Goal: Task Accomplishment & Management: Complete application form

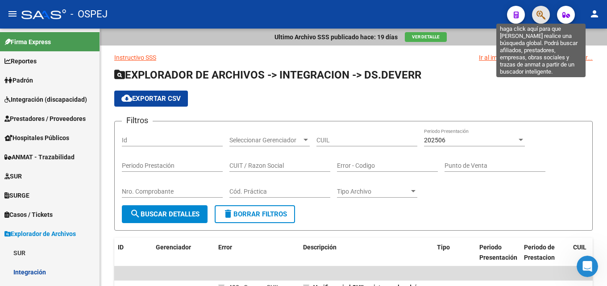
click at [539, 13] on icon "button" at bounding box center [540, 15] width 9 height 10
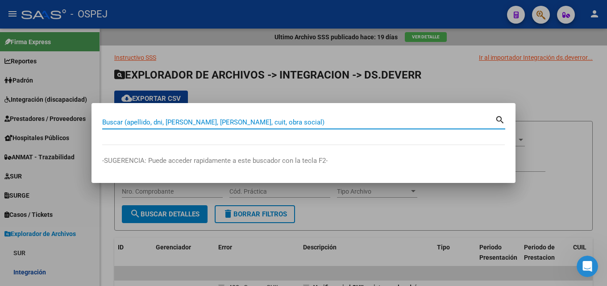
click at [237, 120] on input "Buscar (apellido, dni, [PERSON_NAME], [PERSON_NAME], cuit, obra social)" at bounding box center [298, 122] width 393 height 8
paste input "53607977"
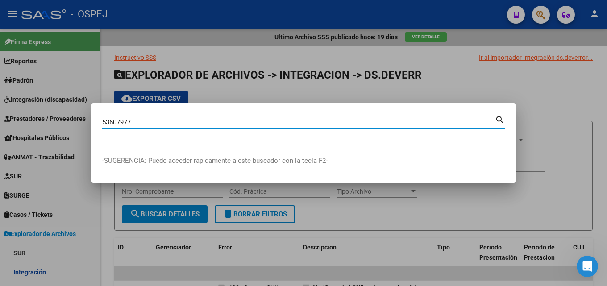
type input "53607977"
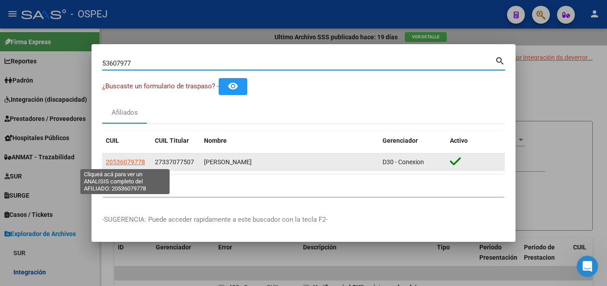
click at [129, 164] on span "20536079778" at bounding box center [125, 161] width 39 height 7
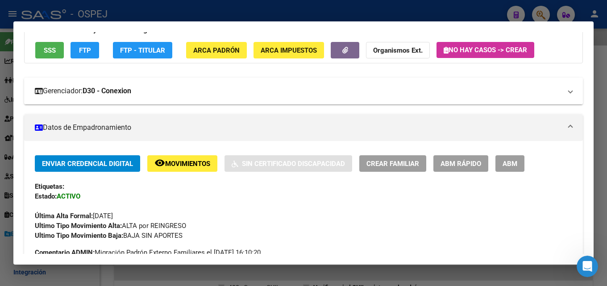
scroll to position [134, 0]
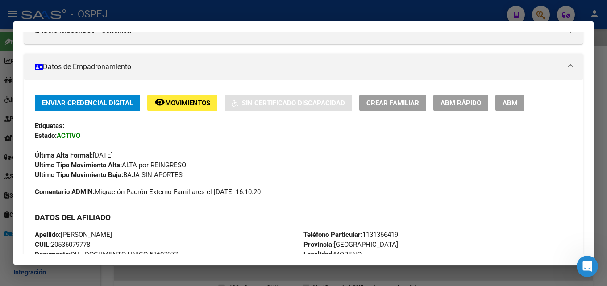
click at [124, 11] on div at bounding box center [303, 143] width 607 height 286
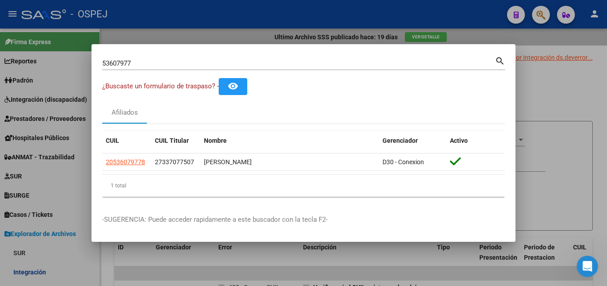
click at [28, 96] on div at bounding box center [303, 143] width 607 height 286
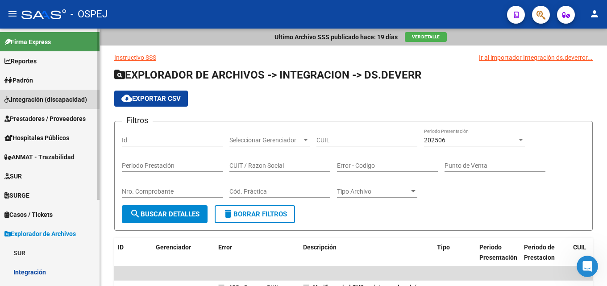
click at [27, 101] on span "Integración (discapacidad)" at bounding box center [45, 100] width 83 height 10
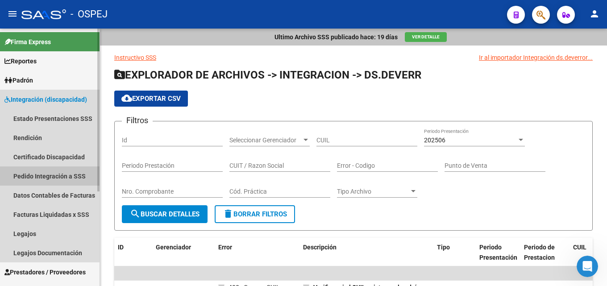
click at [25, 175] on link "Pedido Integración a SSS" at bounding box center [49, 175] width 99 height 19
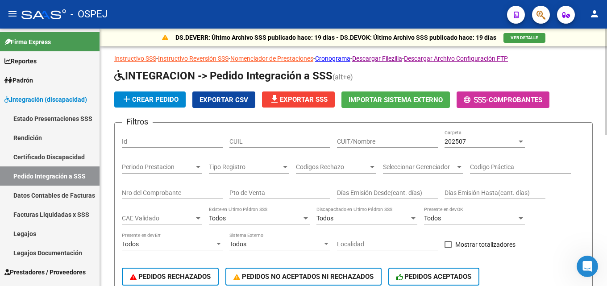
click at [366, 142] on input "CUIT/Nombre" at bounding box center [387, 142] width 101 height 8
paste input "23346848464"
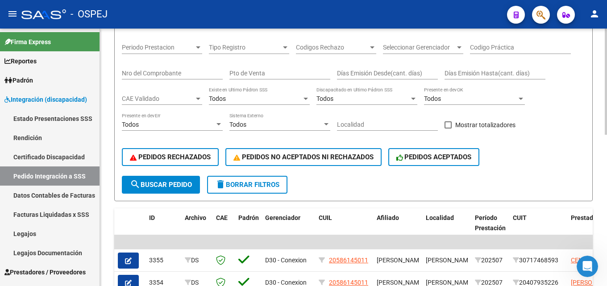
scroll to position [134, 0]
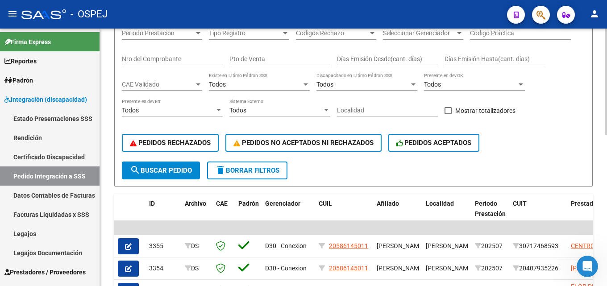
type input "23346848464"
click at [153, 170] on span "search Buscar Pedido" at bounding box center [161, 170] width 62 height 8
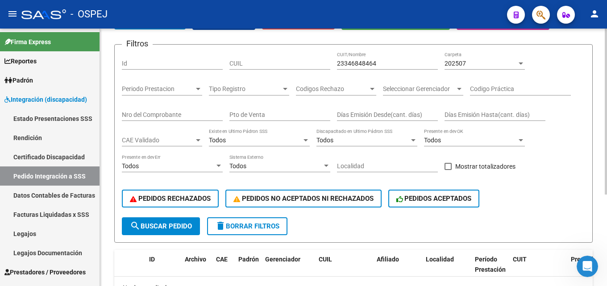
scroll to position [45, 0]
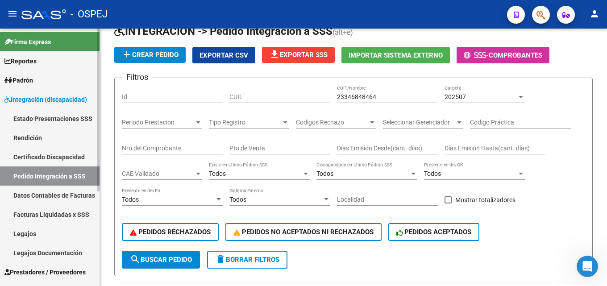
click at [32, 272] on span "Prestadores / Proveedores" at bounding box center [44, 272] width 81 height 10
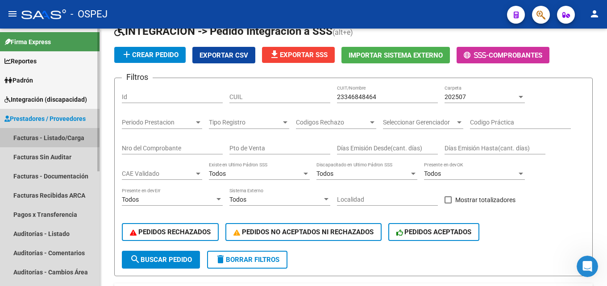
click at [72, 133] on link "Facturas - Listado/Carga" at bounding box center [49, 137] width 99 height 19
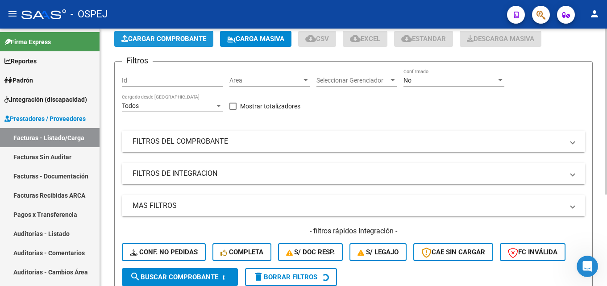
click at [172, 38] on span "Cargar Comprobante" at bounding box center [163, 39] width 85 height 8
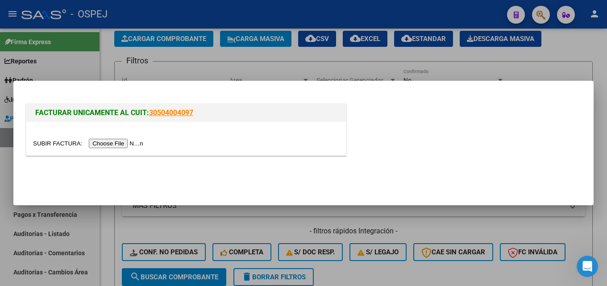
click at [133, 143] on input "file" at bounding box center [89, 143] width 113 height 9
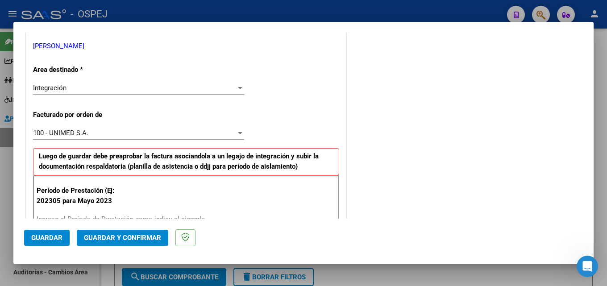
scroll to position [223, 0]
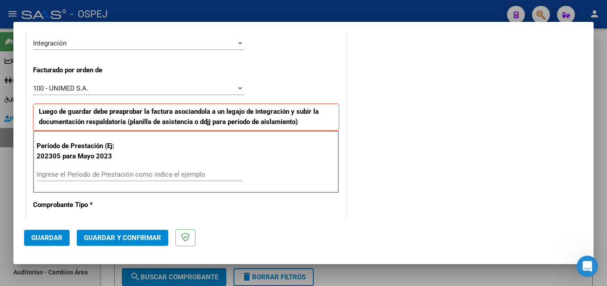
click at [108, 175] on input "Ingrese el Período de Prestación como indica el ejemplo" at bounding box center [140, 174] width 206 height 8
type input "202407"
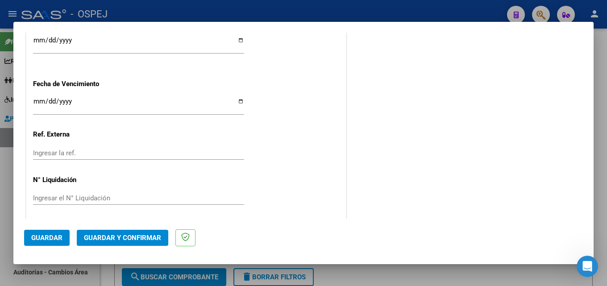
scroll to position [695, 0]
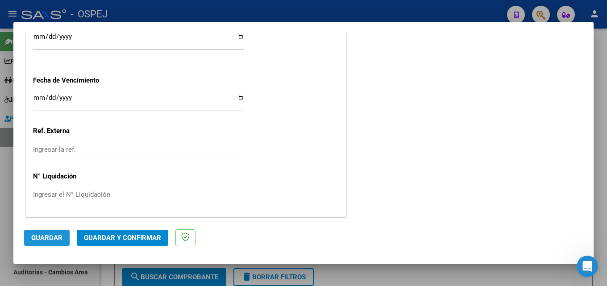
click at [38, 237] on span "Guardar" at bounding box center [46, 238] width 31 height 8
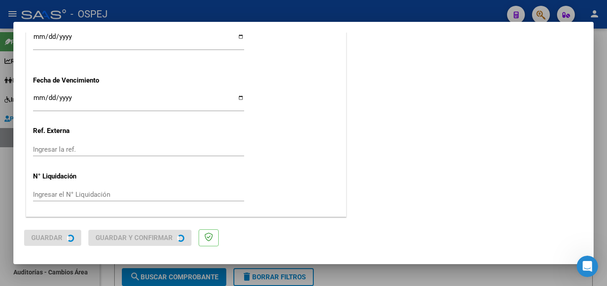
scroll to position [0, 0]
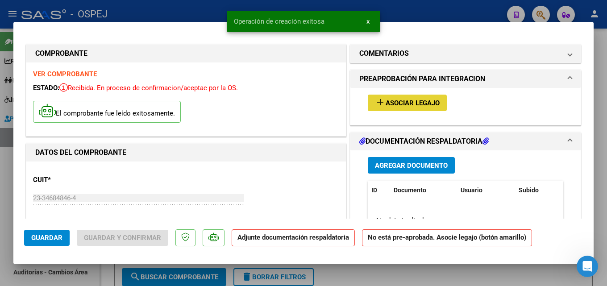
click at [395, 102] on span "Asociar Legajo" at bounding box center [412, 103] width 54 height 8
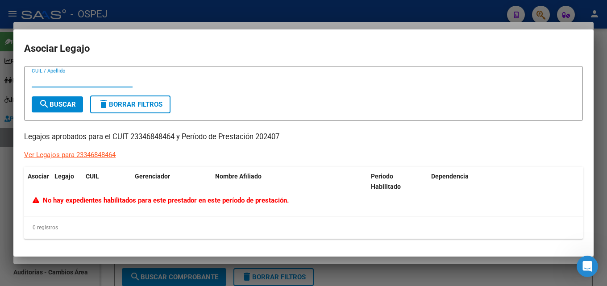
click at [142, 20] on div at bounding box center [303, 143] width 607 height 286
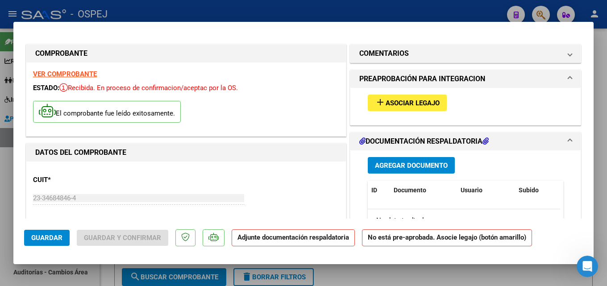
click at [142, 20] on div at bounding box center [303, 143] width 607 height 286
type input "$ 0,00"
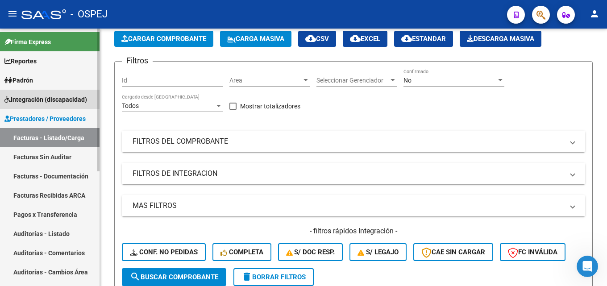
click at [21, 101] on span "Integración (discapacidad)" at bounding box center [45, 100] width 83 height 10
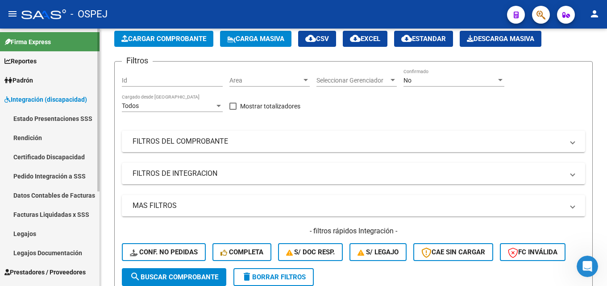
click at [19, 232] on link "Legajos" at bounding box center [49, 233] width 99 height 19
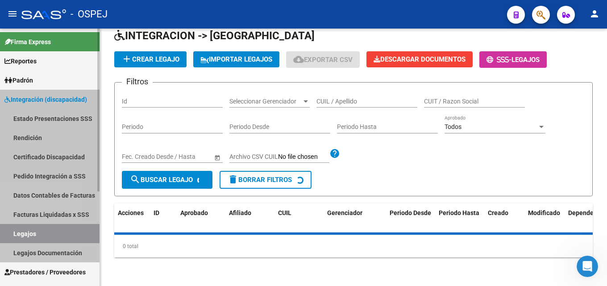
click at [19, 232] on link "Legajos" at bounding box center [49, 233] width 99 height 19
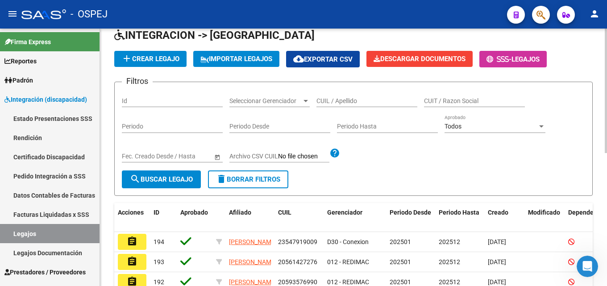
scroll to position [45, 0]
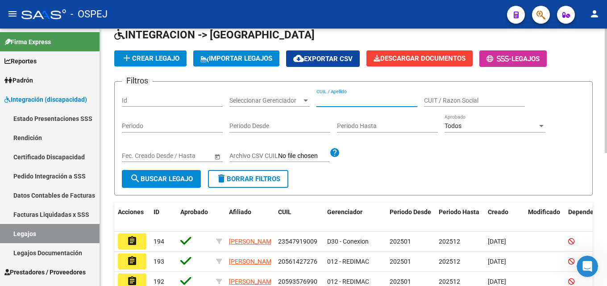
click at [383, 103] on input "CUIL / Apellido" at bounding box center [366, 101] width 101 height 8
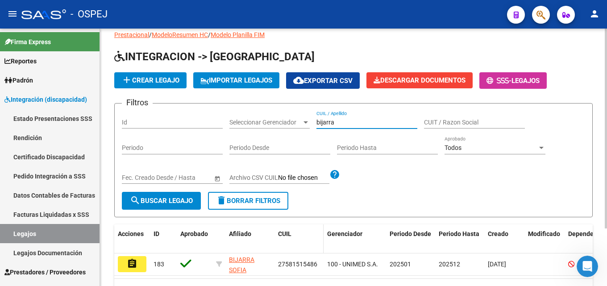
scroll to position [74, 0]
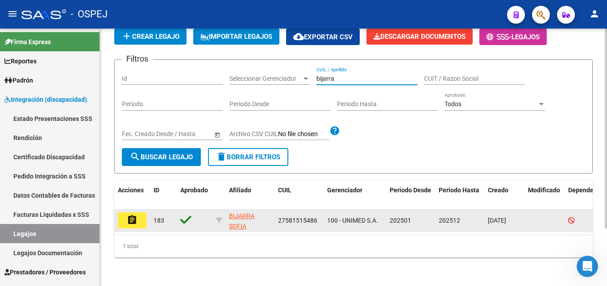
type input "bijarra"
click at [130, 217] on mat-icon "assignment" at bounding box center [132, 220] width 11 height 11
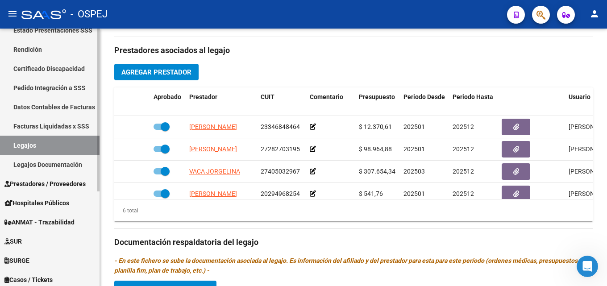
scroll to position [89, 0]
click at [62, 182] on span "Prestadores / Proveedores" at bounding box center [44, 183] width 81 height 10
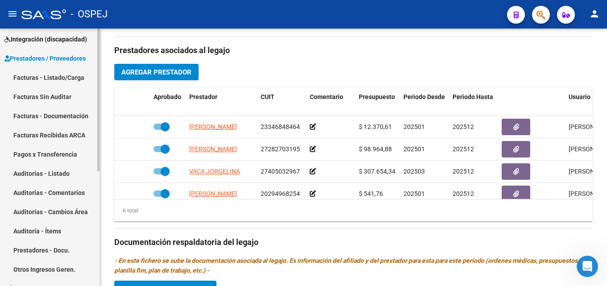
scroll to position [45, 0]
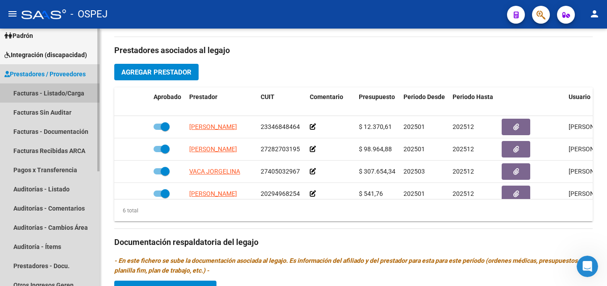
click at [54, 93] on link "Facturas - Listado/Carga" at bounding box center [49, 92] width 99 height 19
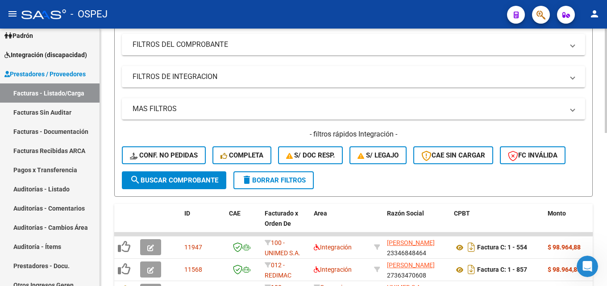
scroll to position [312, 0]
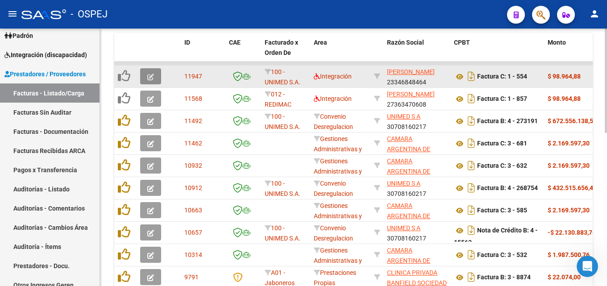
click at [153, 80] on span "button" at bounding box center [150, 76] width 7 height 8
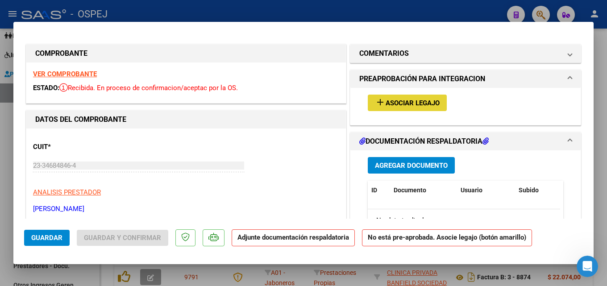
click at [375, 102] on mat-icon "add" at bounding box center [380, 102] width 11 height 11
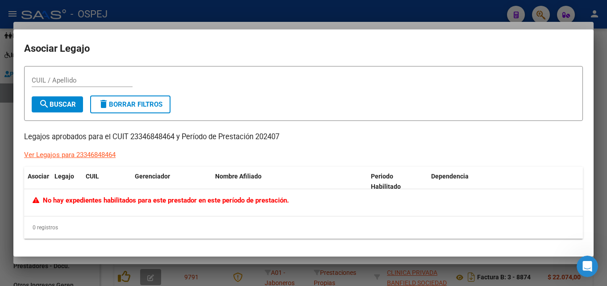
click at [72, 151] on div "Ver Legajos para 23346848464" at bounding box center [69, 155] width 91 height 10
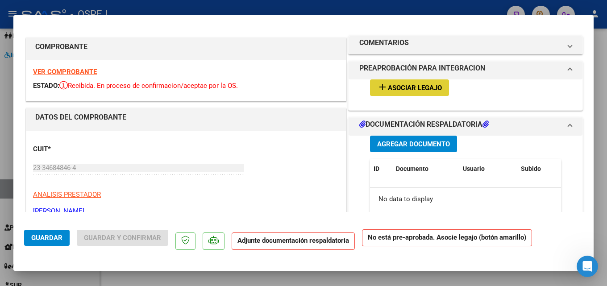
scroll to position [74, 0]
click at [398, 91] on span "Asociar Legajo" at bounding box center [415, 88] width 54 height 8
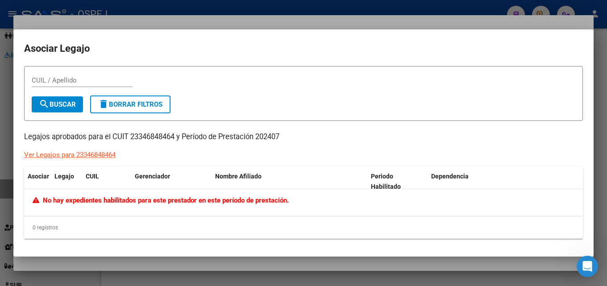
click at [166, 22] on div at bounding box center [303, 143] width 607 height 286
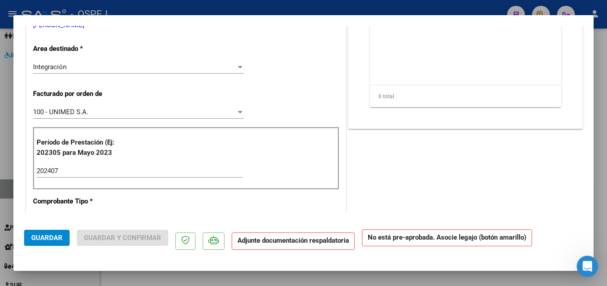
scroll to position [0, 0]
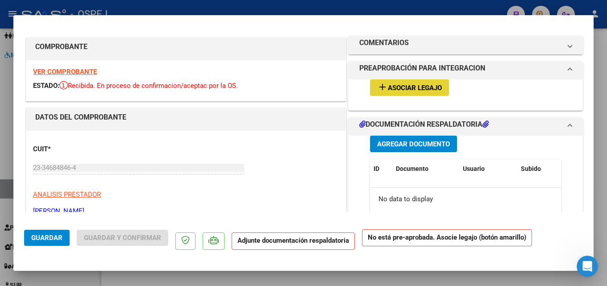
click at [421, 86] on span "Asociar Legajo" at bounding box center [415, 88] width 54 height 8
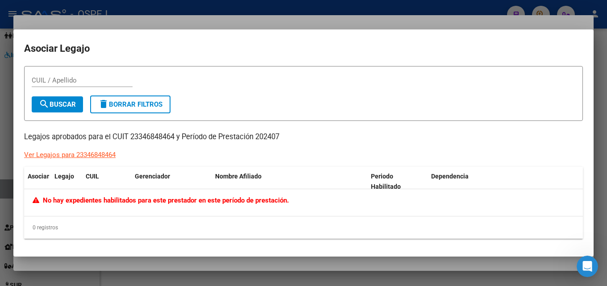
click at [222, 10] on div at bounding box center [303, 143] width 607 height 286
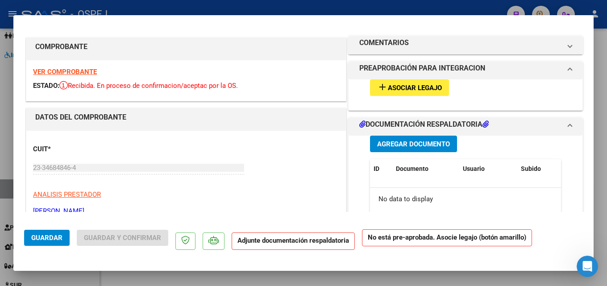
click at [222, 10] on div at bounding box center [303, 143] width 607 height 286
type input "$ 0,00"
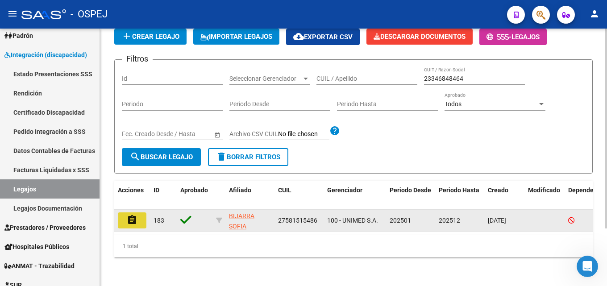
click at [137, 215] on mat-icon "assignment" at bounding box center [132, 220] width 11 height 11
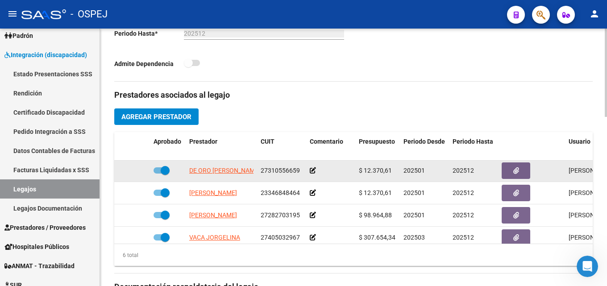
scroll to position [45, 0]
